Goal: Information Seeking & Learning: Learn about a topic

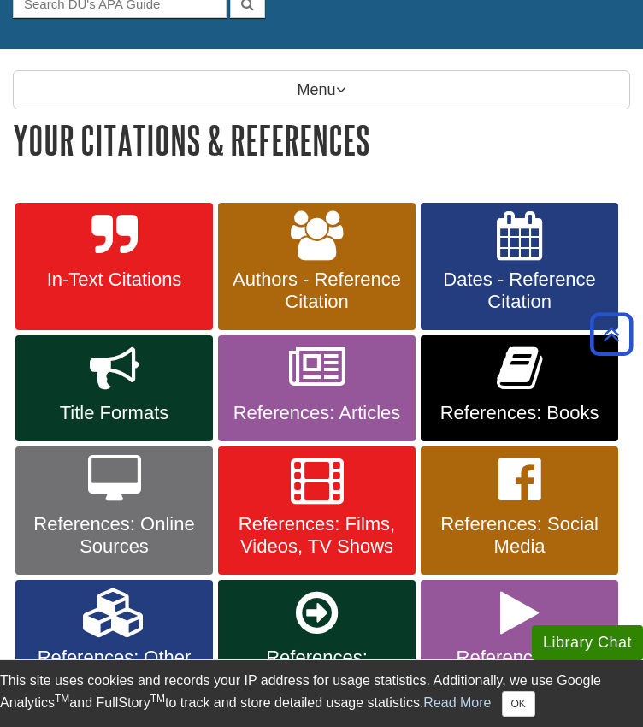
scroll to position [188, 0]
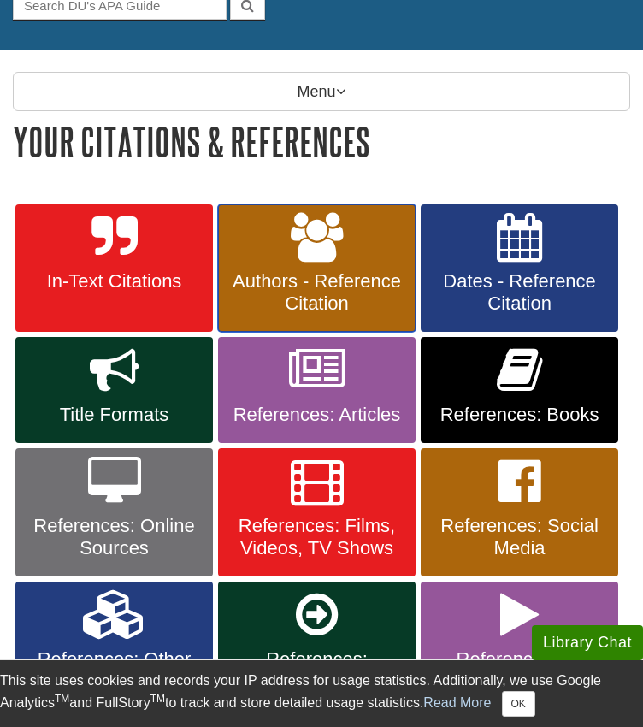
click at [325, 248] on icon at bounding box center [317, 238] width 53 height 50
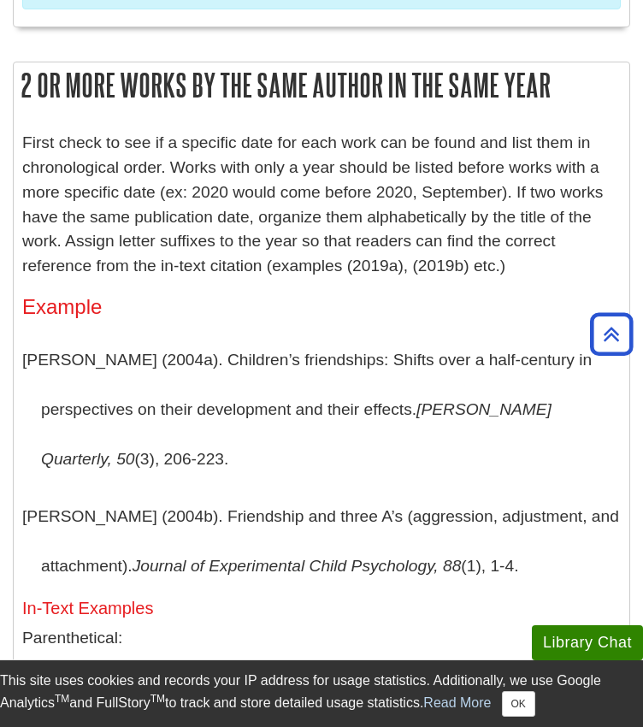
scroll to position [7032, 0]
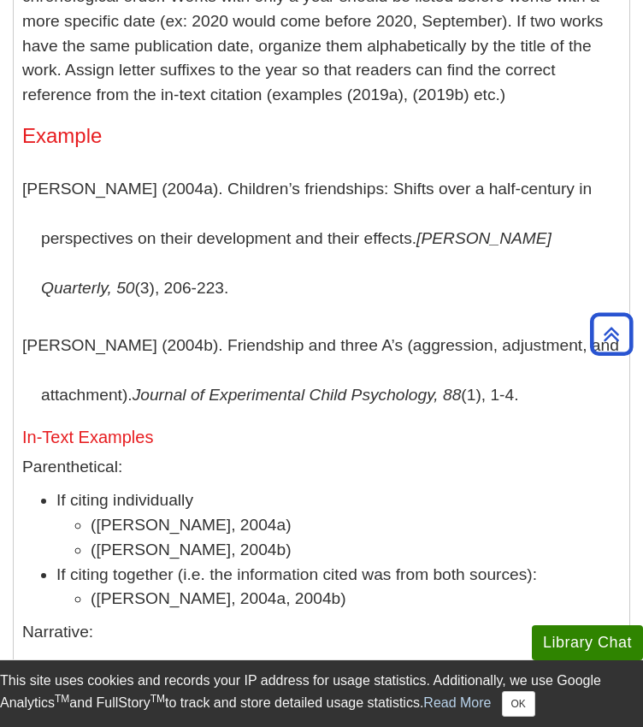
drag, startPoint x: 333, startPoint y: 292, endPoint x: 359, endPoint y: 142, distance: 152.0
click at [359, 455] on p "Parenthetical:" at bounding box center [321, 467] width 599 height 25
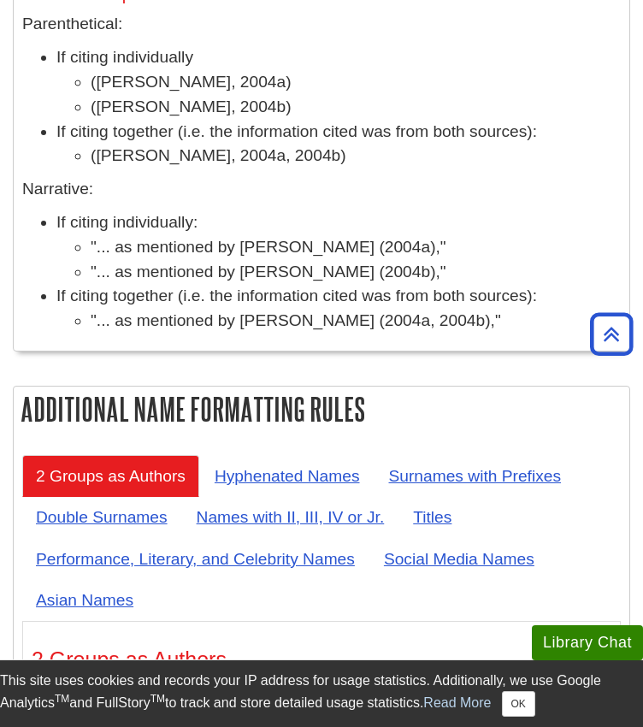
scroll to position [7476, 0]
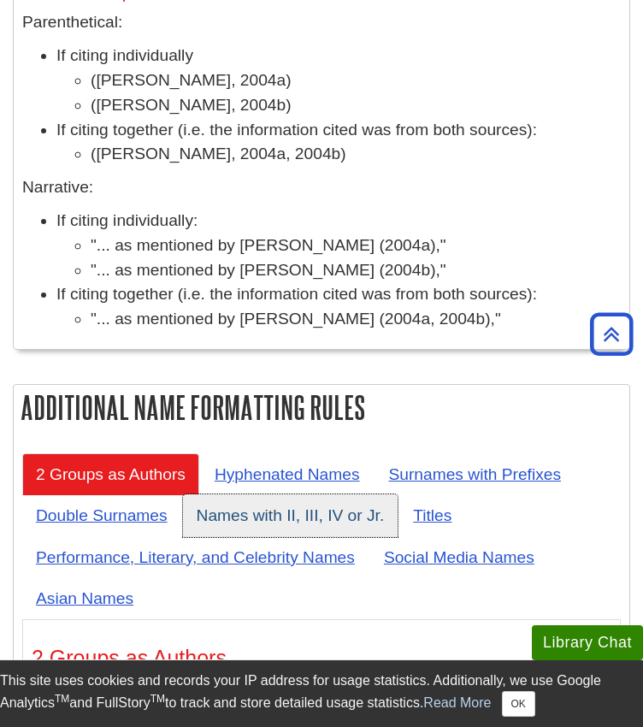
click at [344, 494] on link "Names with II, III, IV or Jr." at bounding box center [290, 515] width 215 height 42
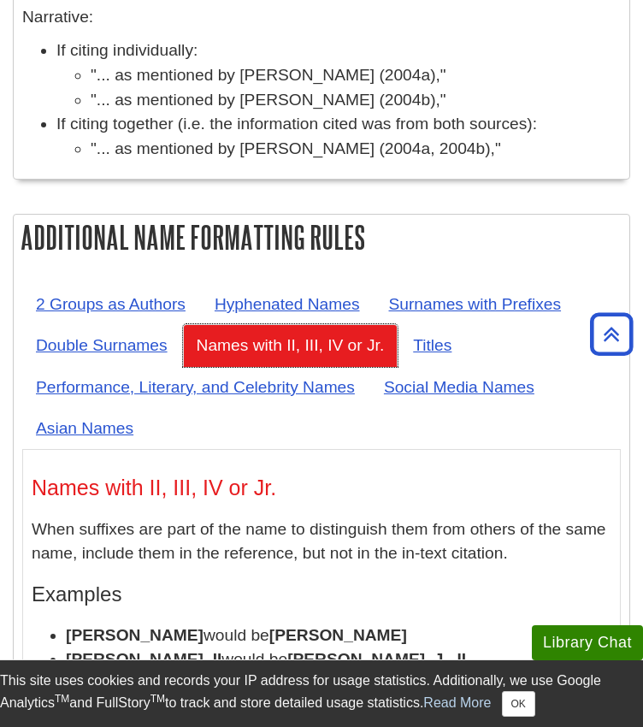
scroll to position [7618, 0]
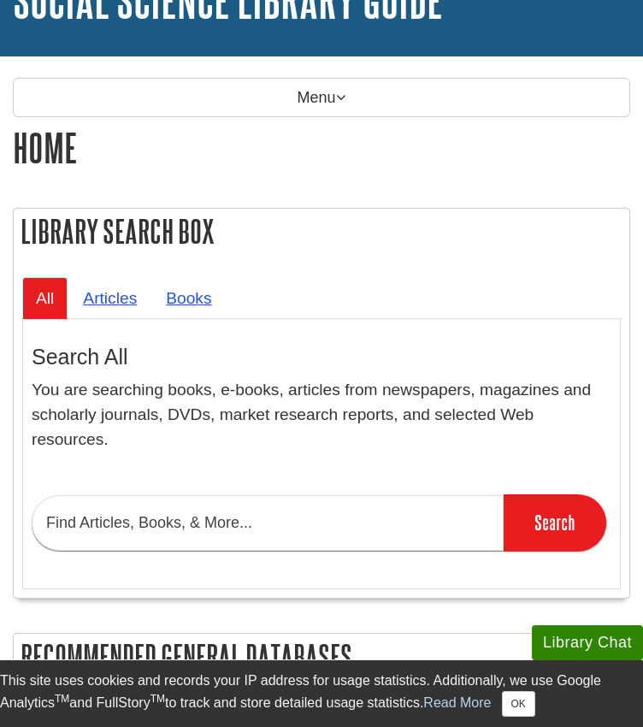
scroll to position [140, 0]
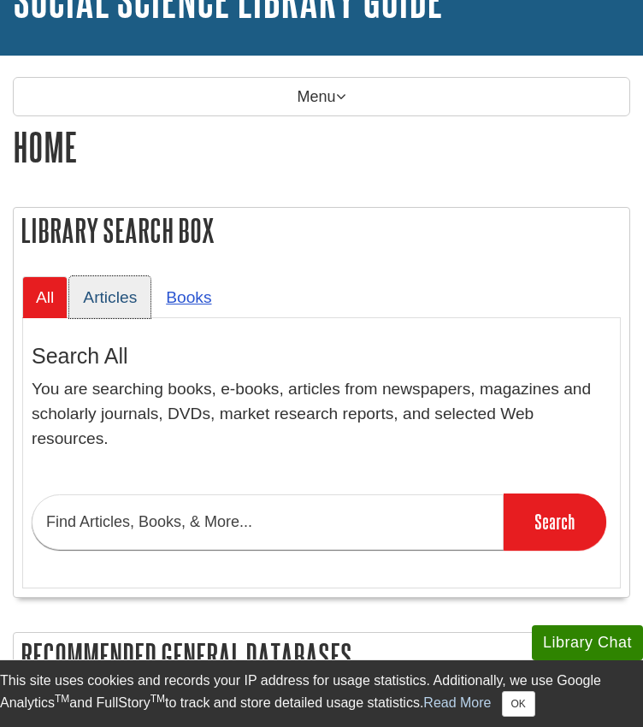
click at [116, 286] on link "Articles" at bounding box center [109, 297] width 81 height 42
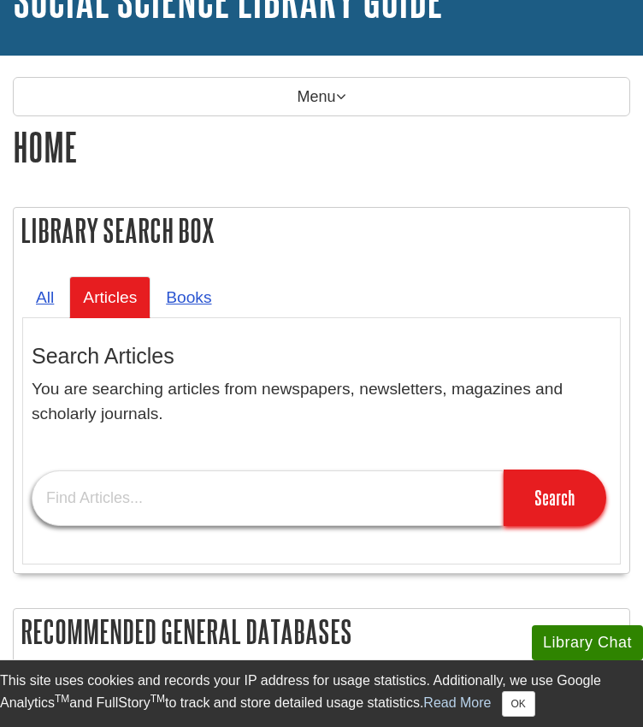
click at [243, 477] on input "text" at bounding box center [268, 498] width 472 height 56
type input "poverty and healthcare"
click at [504, 469] on input "Search" at bounding box center [555, 497] width 103 height 56
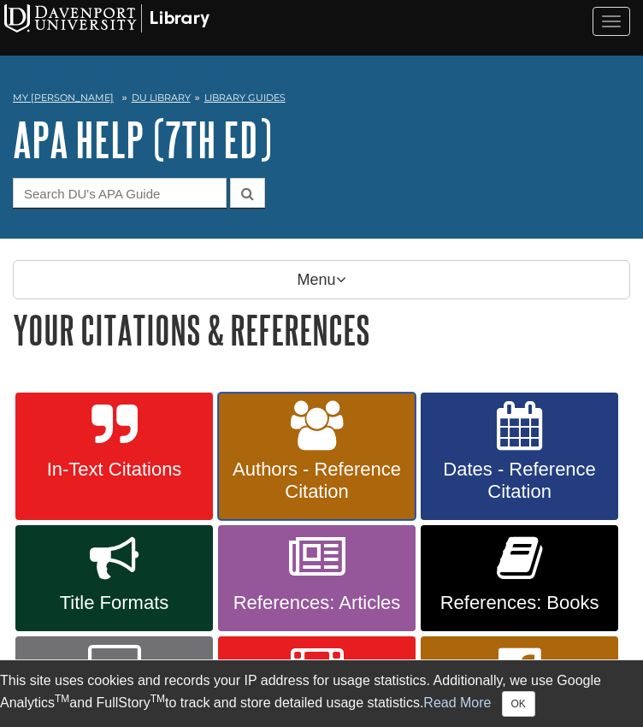
click at [317, 421] on icon at bounding box center [317, 426] width 53 height 50
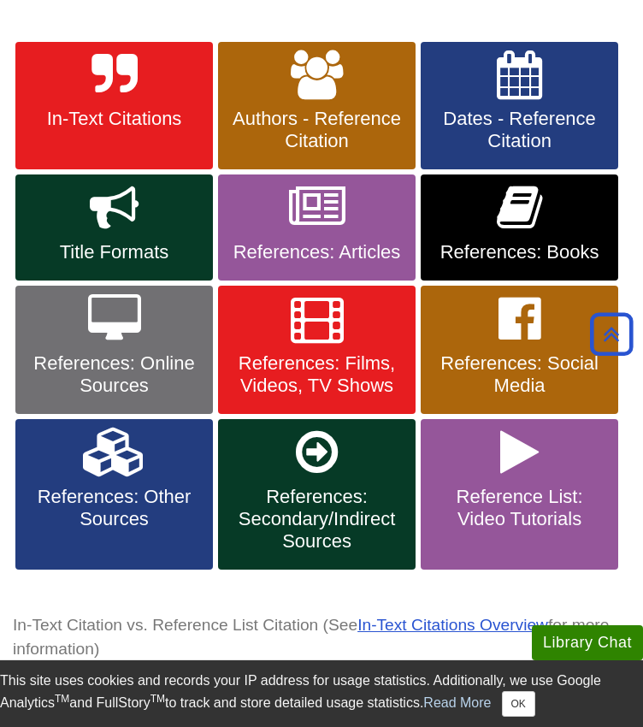
scroll to position [349, 0]
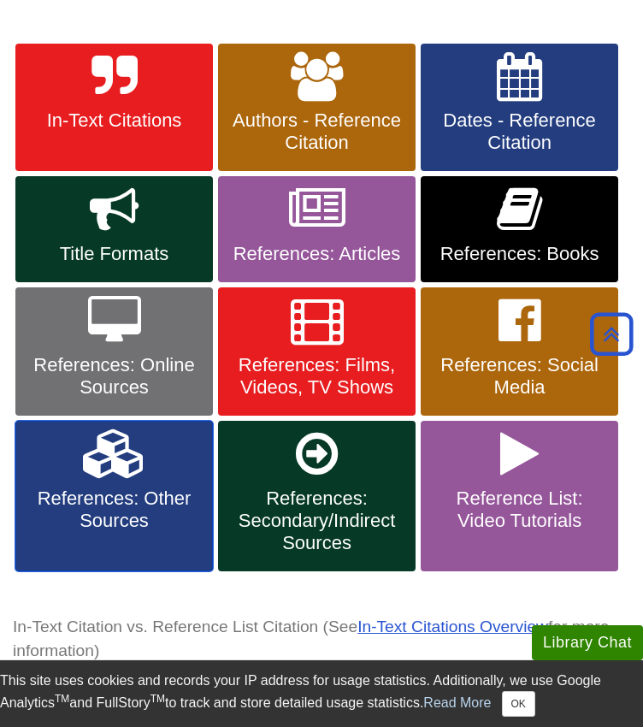
click at [115, 451] on icon at bounding box center [114, 454] width 63 height 50
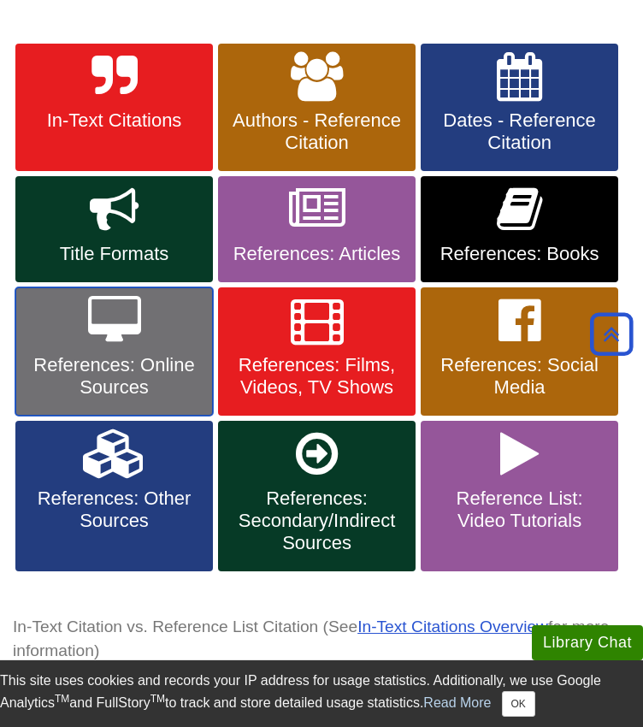
click at [114, 307] on icon at bounding box center [114, 321] width 53 height 50
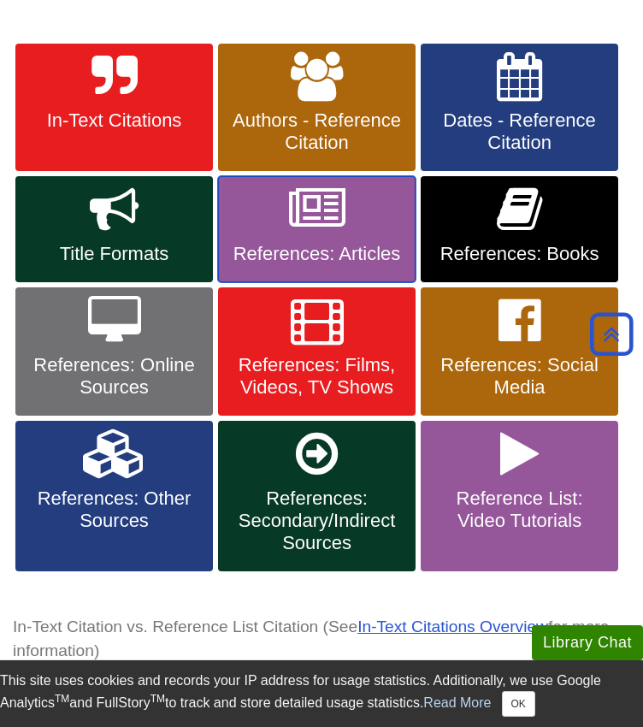
click at [304, 243] on span "References: Articles" at bounding box center [317, 254] width 172 height 22
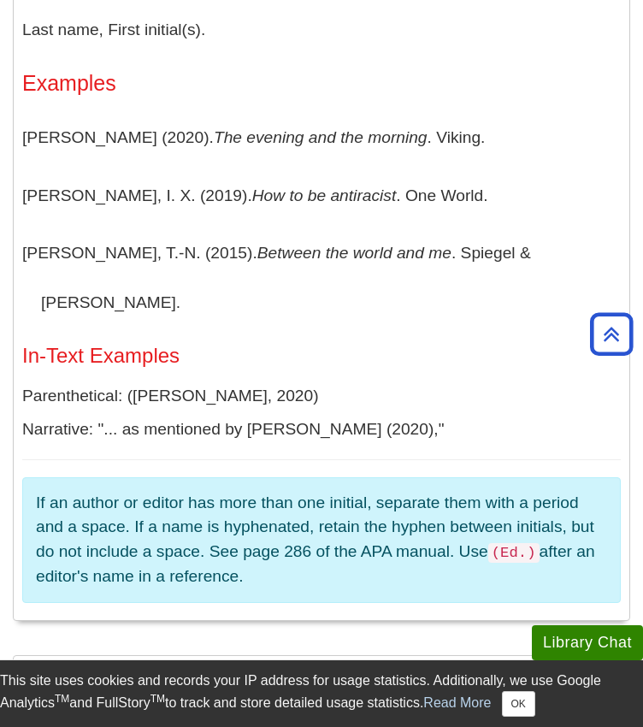
scroll to position [498, 0]
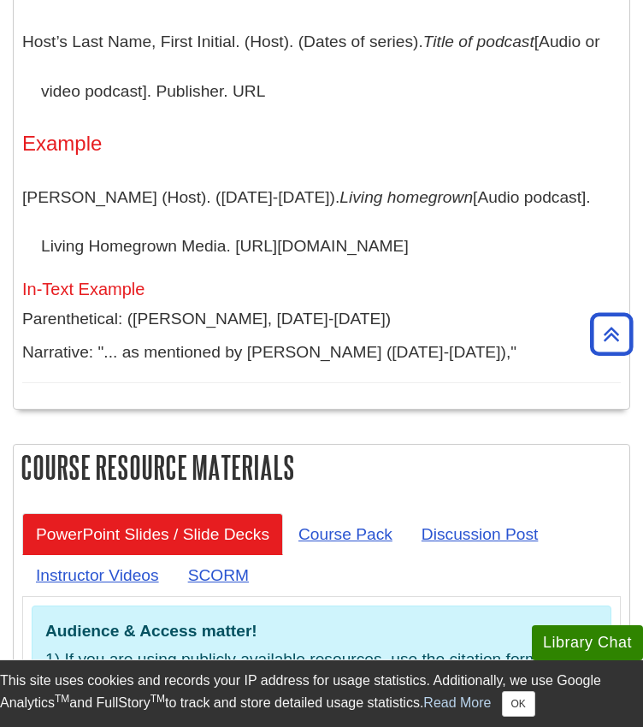
scroll to position [4887, 0]
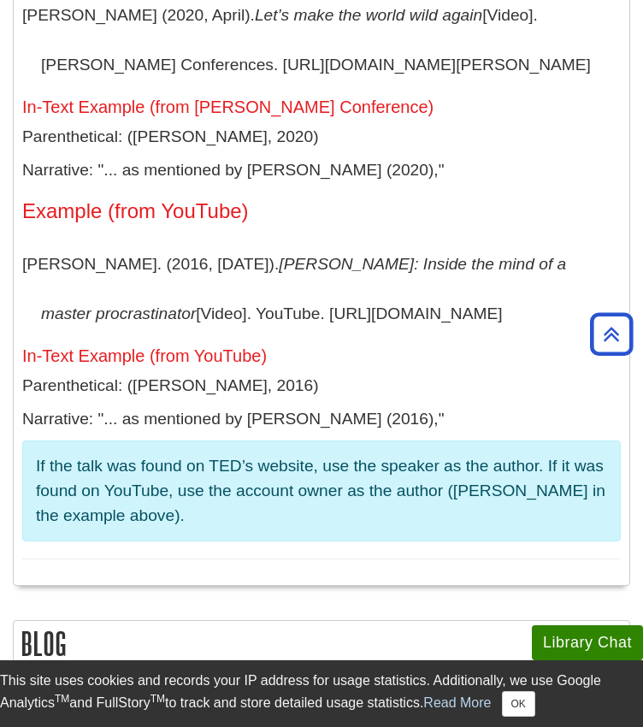
scroll to position [12716, 0]
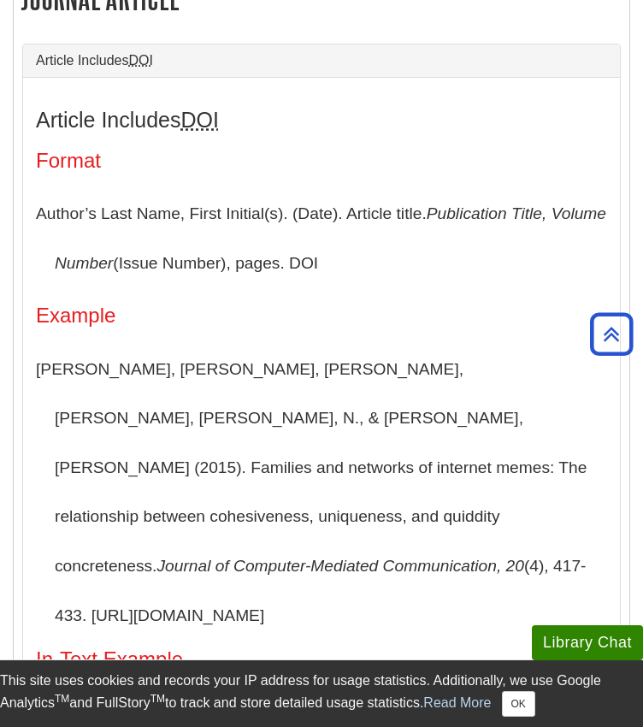
scroll to position [416, 0]
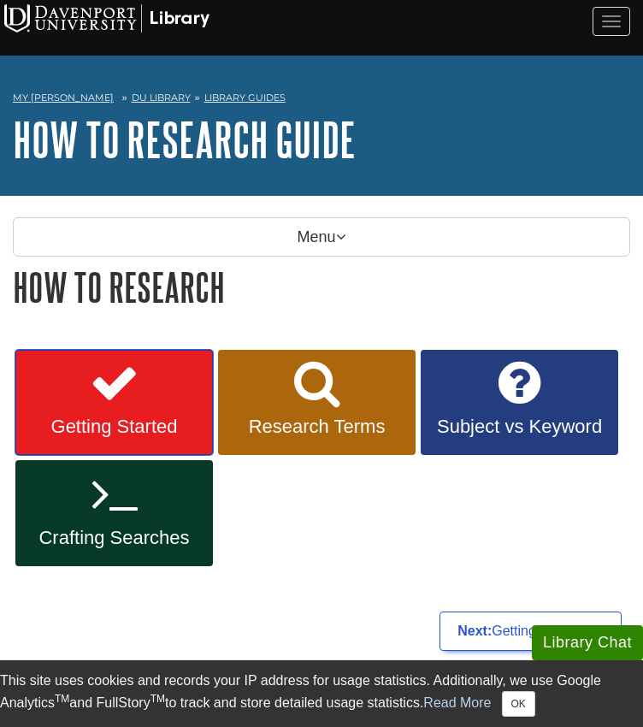
click at [144, 380] on link "Getting Started" at bounding box center [114, 403] width 198 height 106
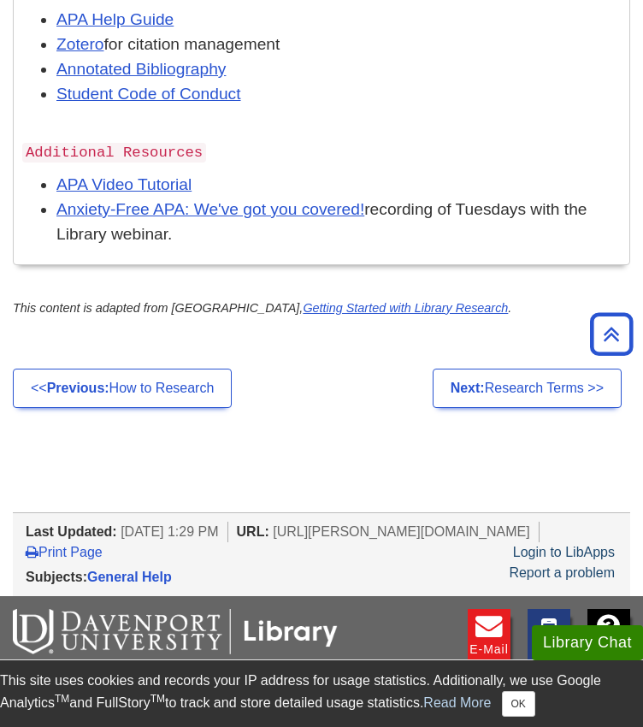
scroll to position [1963, 0]
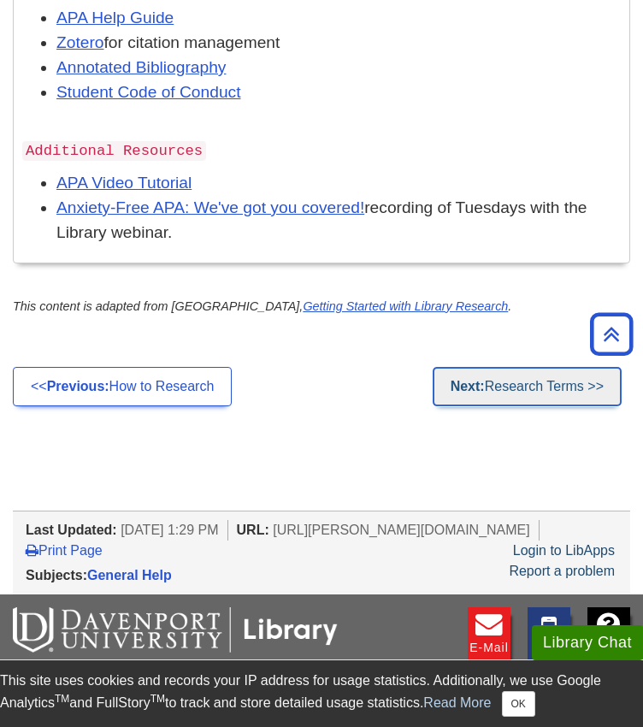
click at [498, 379] on link "Next: Research Terms >>" at bounding box center [527, 386] width 189 height 39
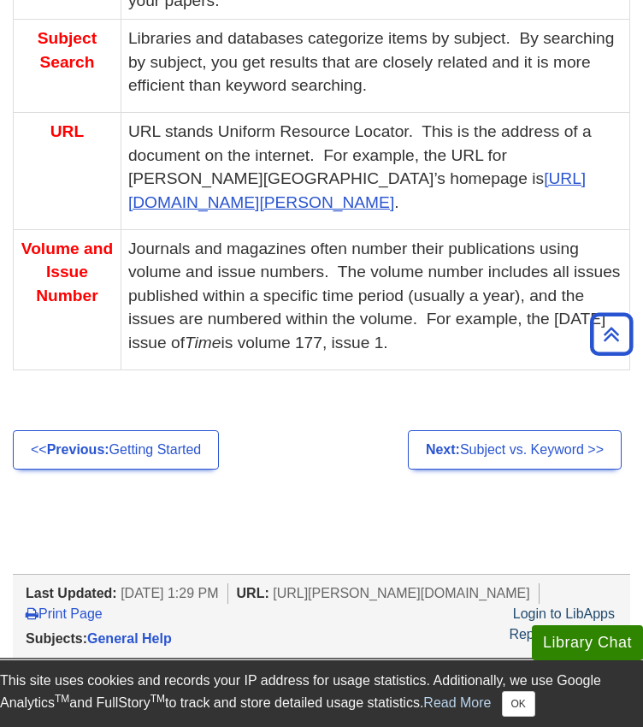
scroll to position [1688, 0]
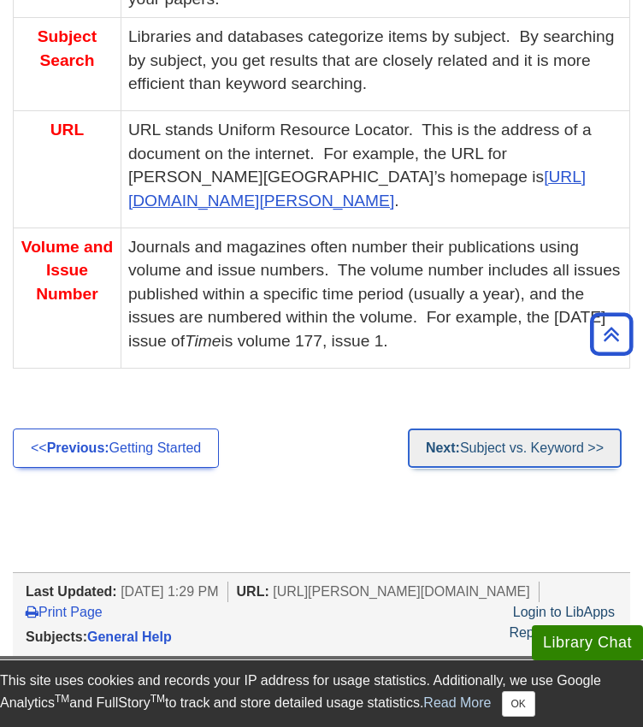
click at [495, 428] on link "Next: Subject vs. Keyword >>" at bounding box center [515, 447] width 214 height 39
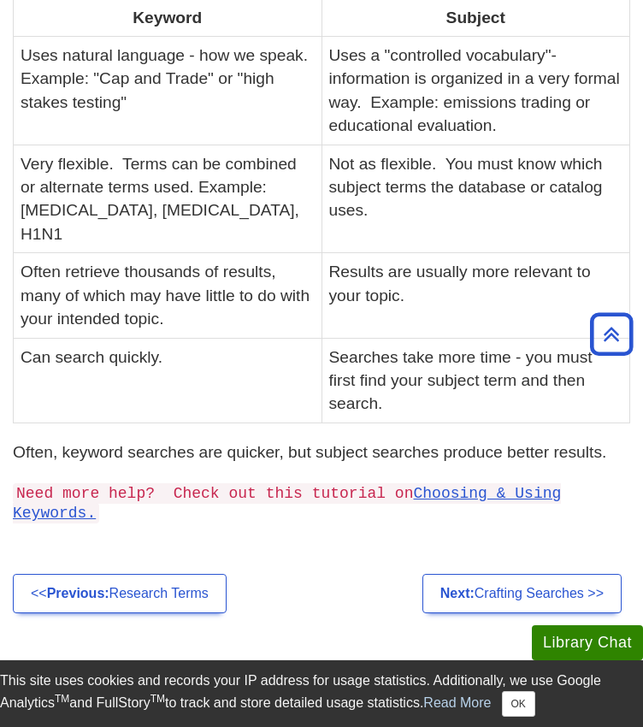
scroll to position [551, 0]
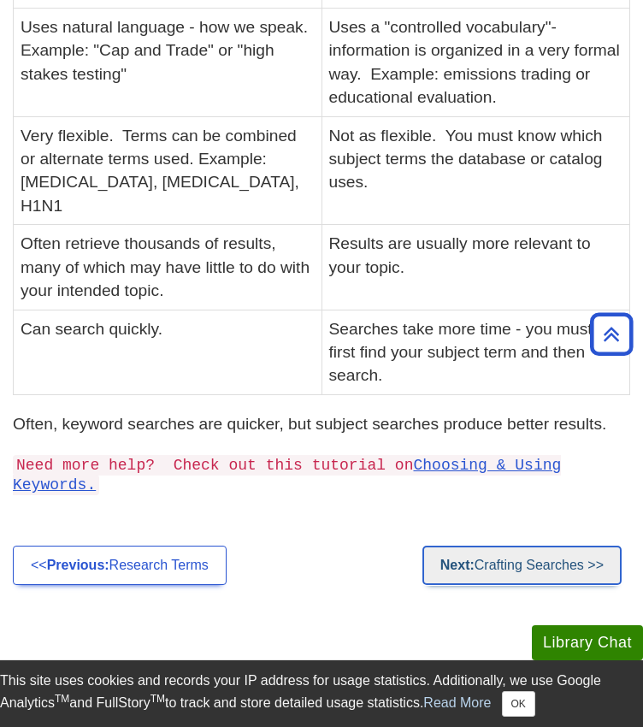
click at [462, 557] on strong "Next:" at bounding box center [457, 564] width 34 height 15
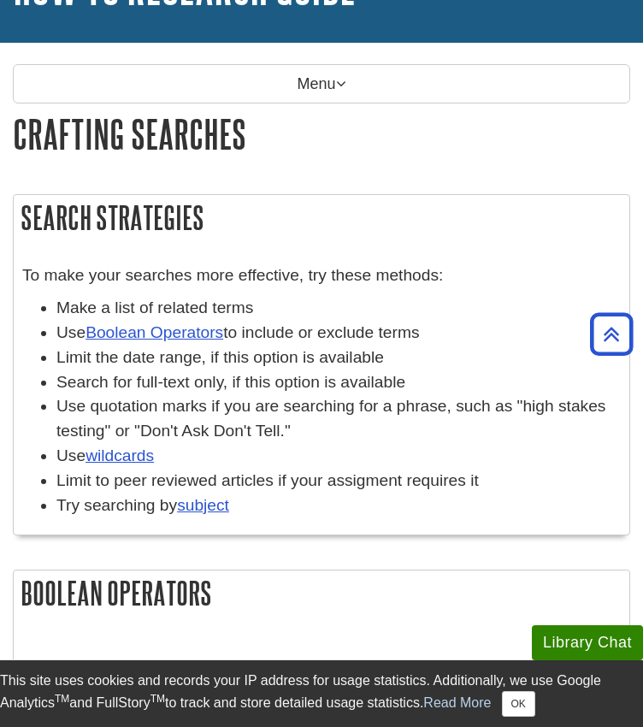
scroll to position [150, 0]
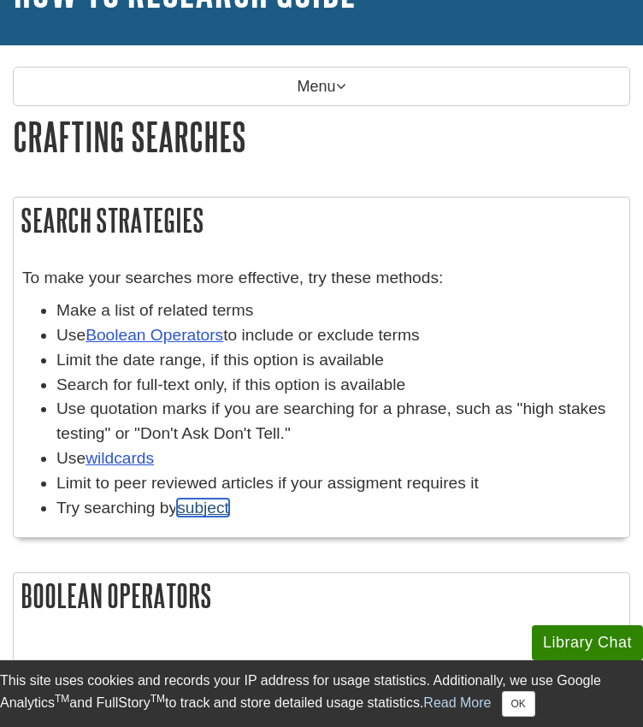
click at [220, 498] on link "subject" at bounding box center [203, 507] width 52 height 18
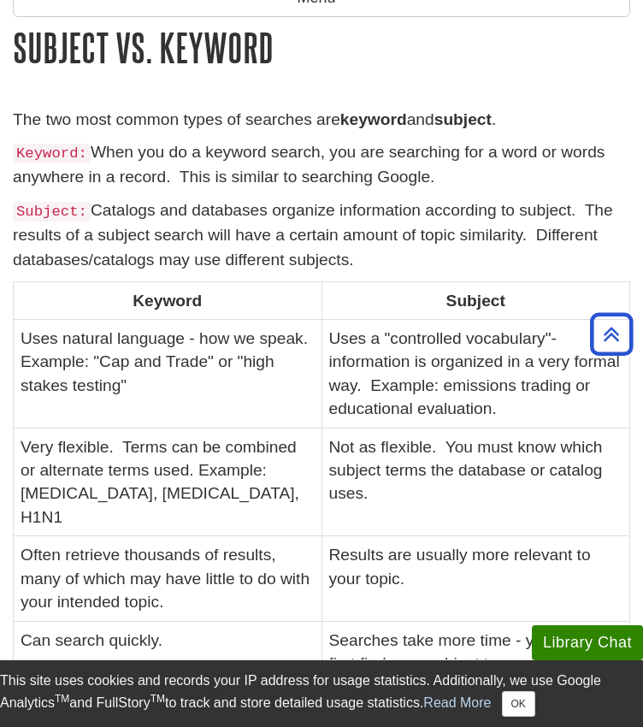
scroll to position [238, 0]
